Goal: Transaction & Acquisition: Purchase product/service

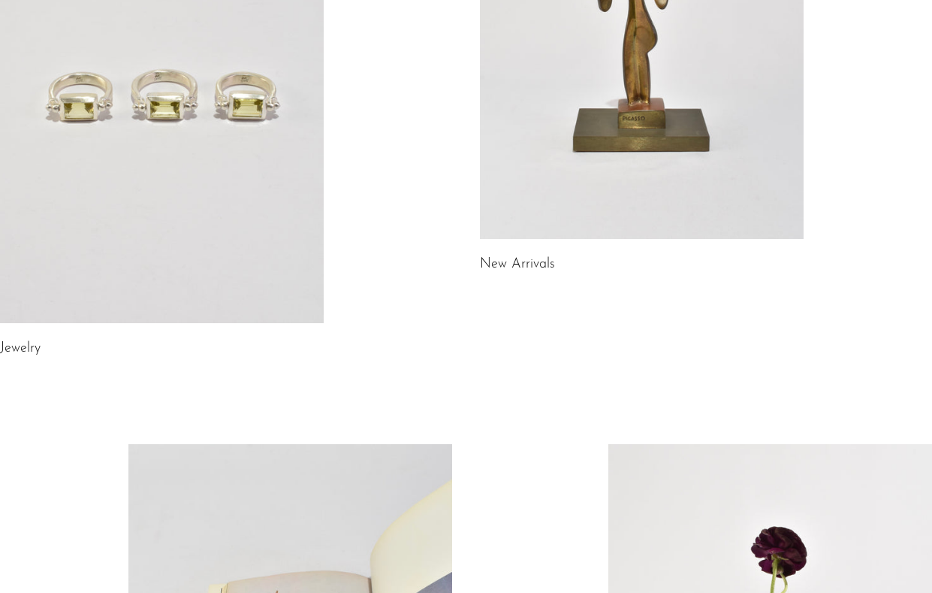
scroll to position [365, 0]
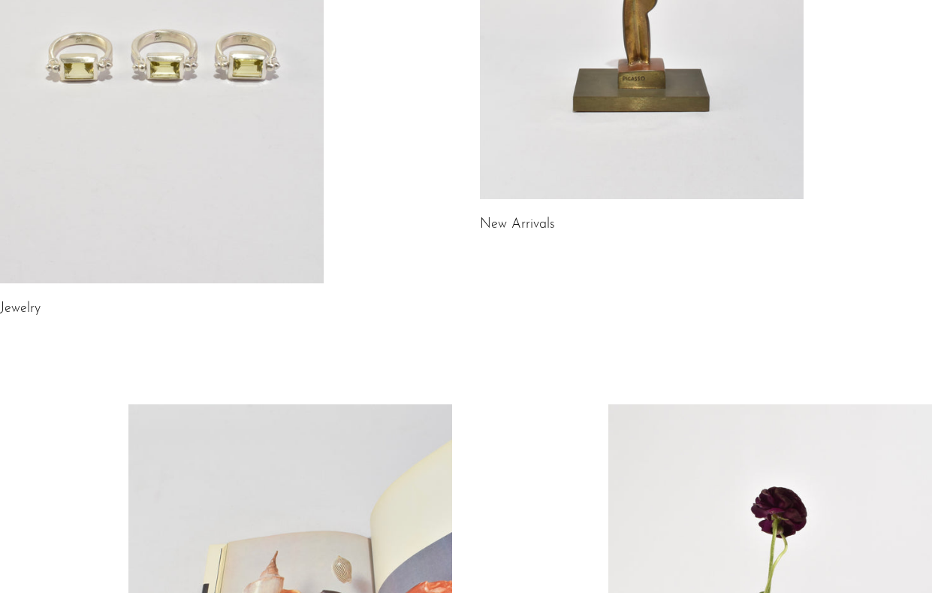
click at [291, 191] on link at bounding box center [162, 56] width 324 height 453
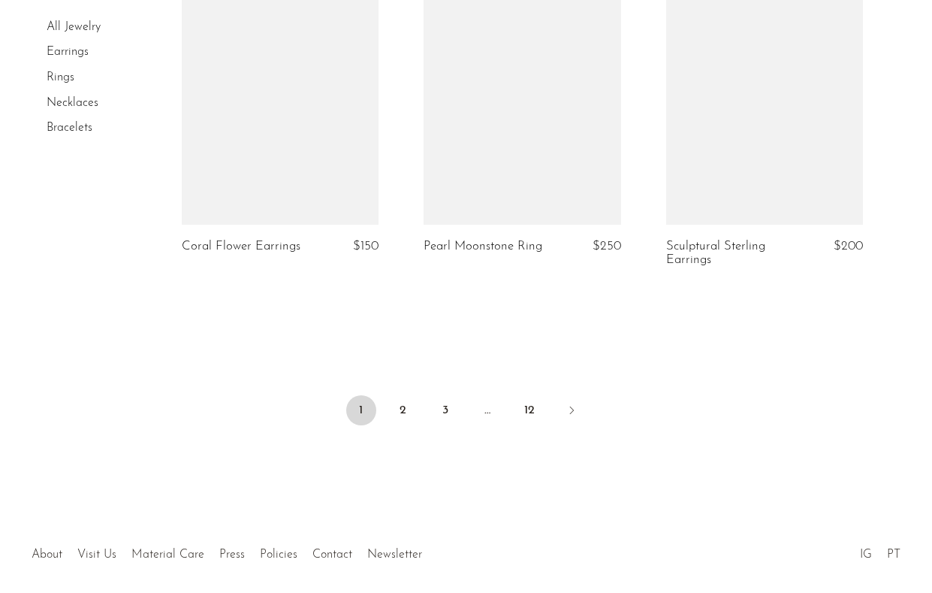
scroll to position [4135, 0]
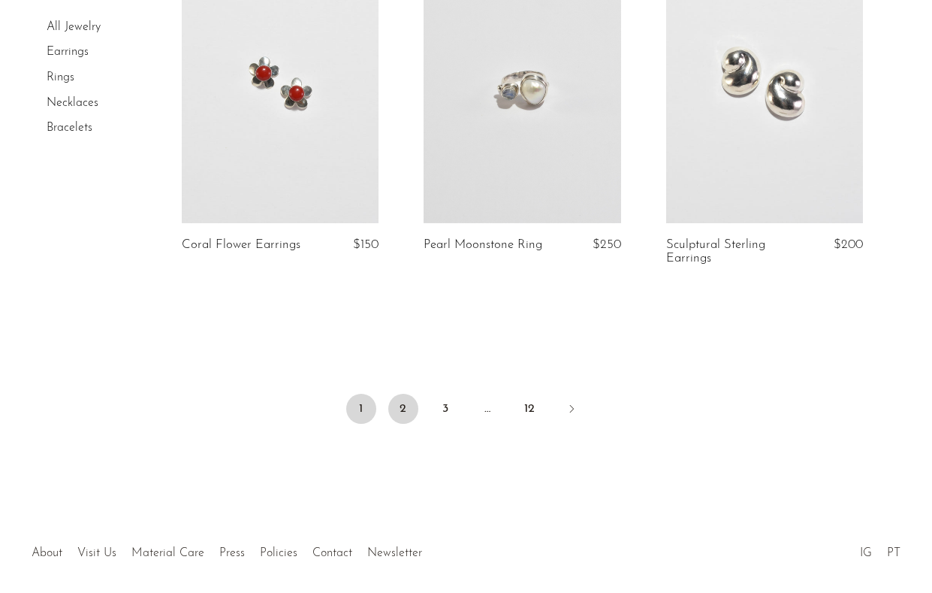
click at [393, 404] on link "2" at bounding box center [403, 409] width 30 height 30
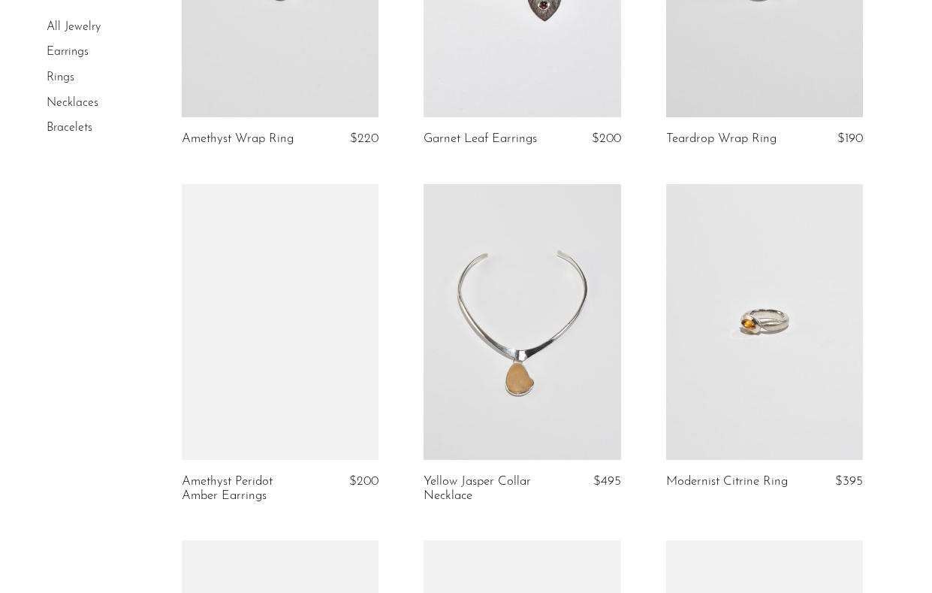
scroll to position [2790, 0]
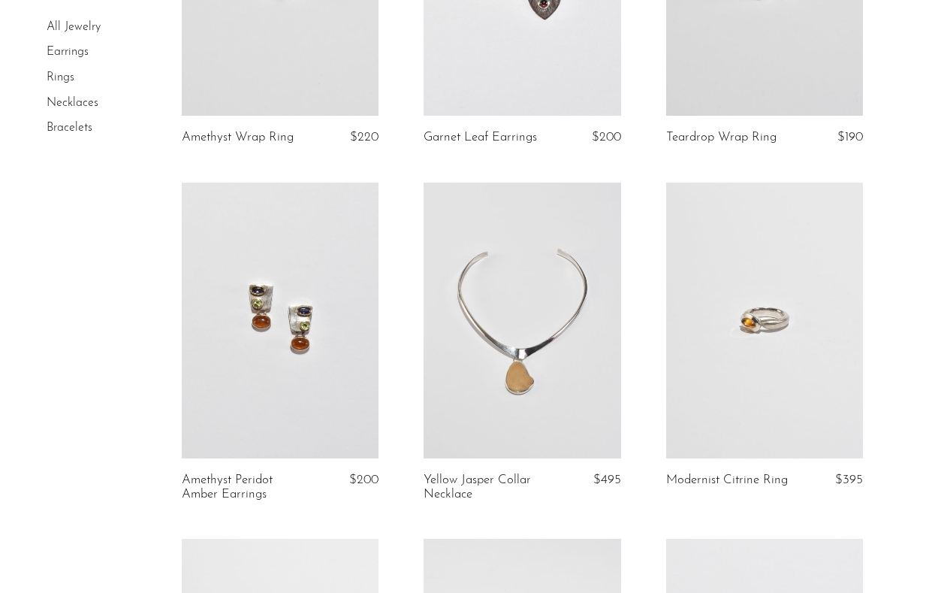
click at [68, 80] on link "Rings" at bounding box center [61, 77] width 28 height 12
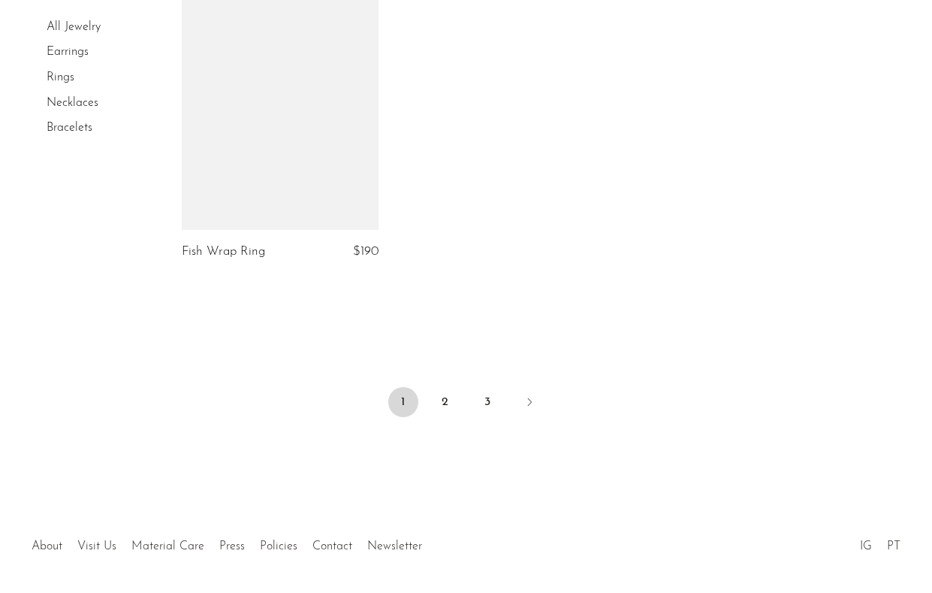
scroll to position [4063, 0]
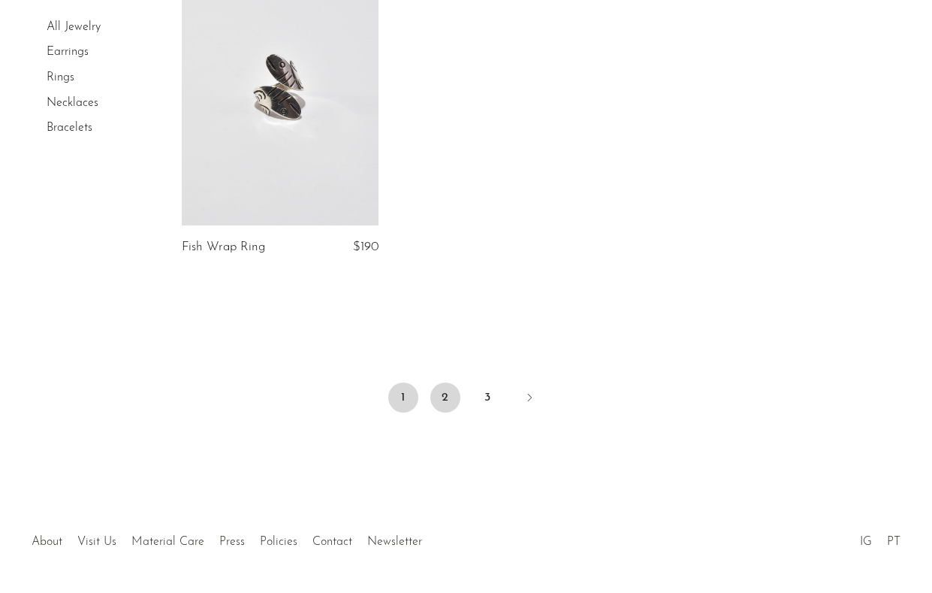
click at [448, 391] on link "2" at bounding box center [445, 397] width 30 height 30
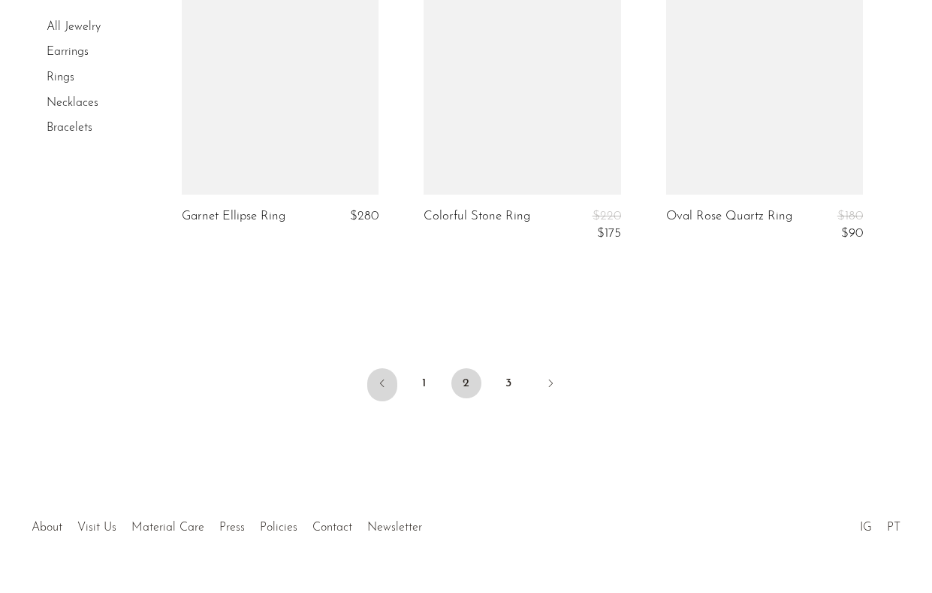
scroll to position [4130, 0]
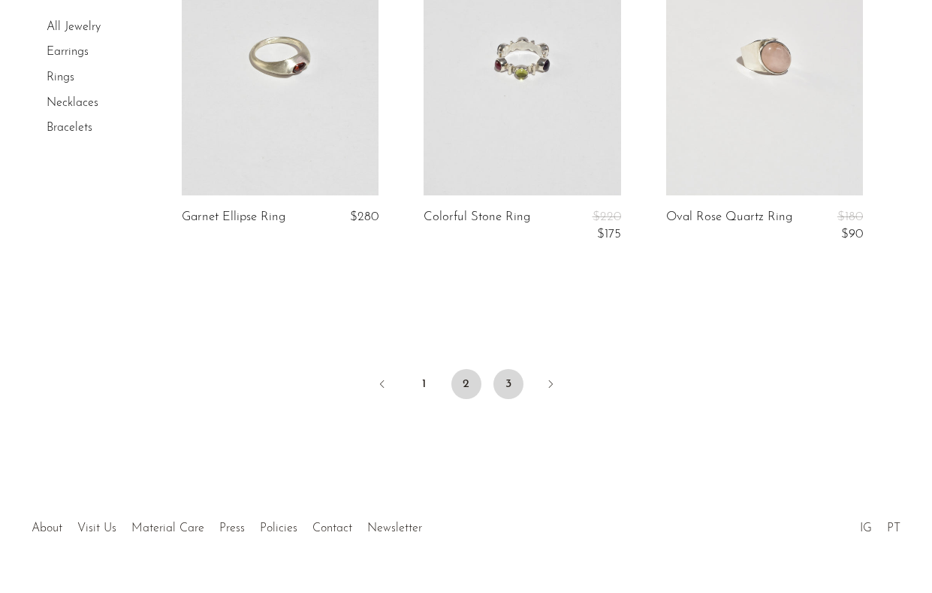
click at [511, 369] on link "3" at bounding box center [508, 384] width 30 height 30
